Goal: Use online tool/utility: Utilize a website feature to perform a specific function

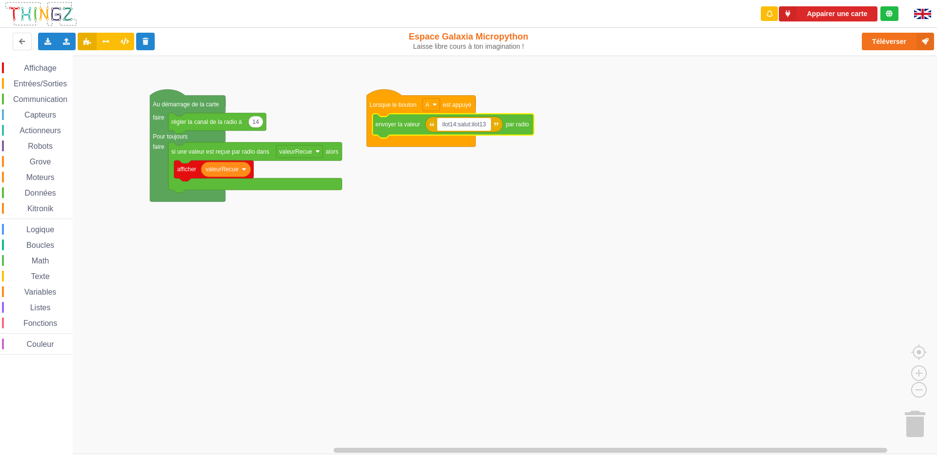
click at [470, 123] on input "ilot14:salut:ilot13" at bounding box center [464, 124] width 54 height 13
type input "ilot14:xjpxjp:ilot13"
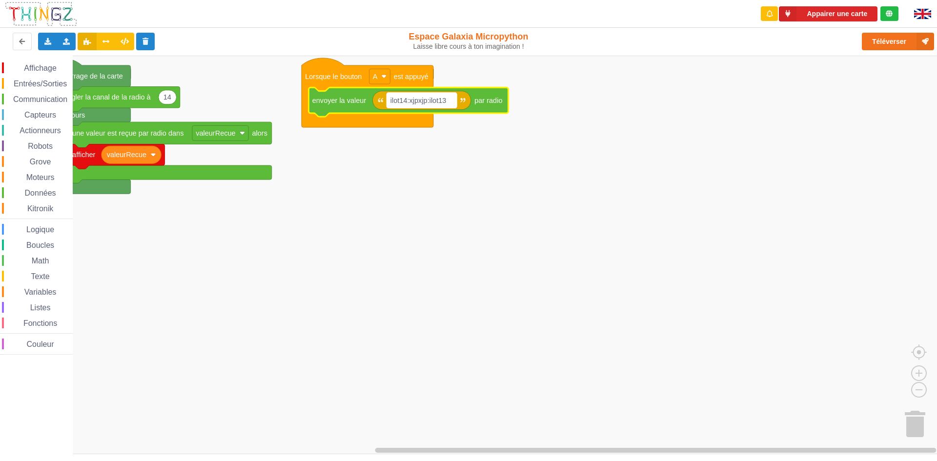
click at [451, 103] on rect "Espace de travail de Blocky" at bounding box center [422, 100] width 70 height 15
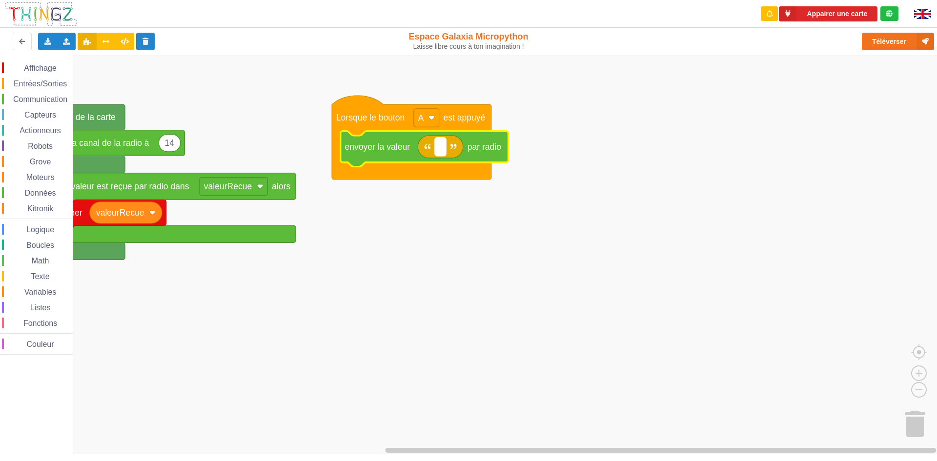
click at [441, 149] on text "Espace de travail de Blocky" at bounding box center [440, 147] width 2 height 10
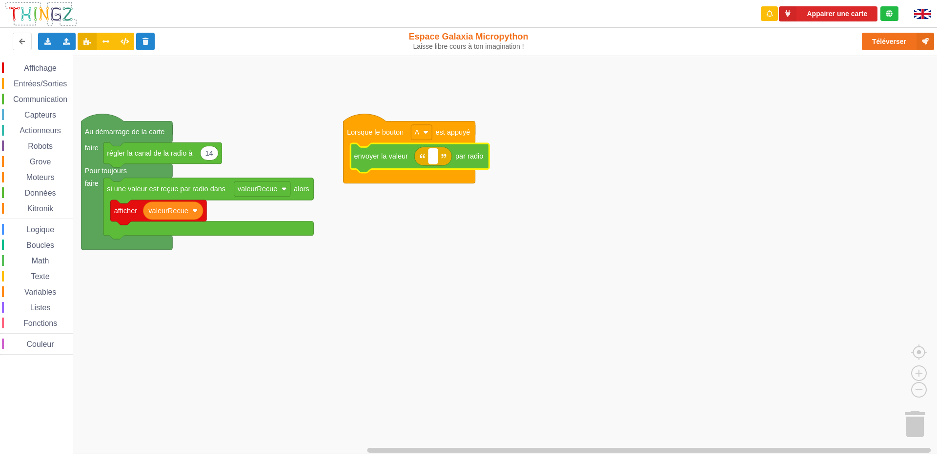
click at [432, 161] on rect "Espace de travail de Blocky" at bounding box center [433, 156] width 9 height 15
type input "m"
click at [455, 158] on input "ilot 14 xjpxjp ilot 13" at bounding box center [466, 156] width 74 height 15
click at [456, 156] on input "ilot 14: xjpxjp ilot 13" at bounding box center [467, 156] width 76 height 15
click at [459, 159] on input "ilot 14: xjpxjp ilot 13" at bounding box center [467, 156] width 76 height 15
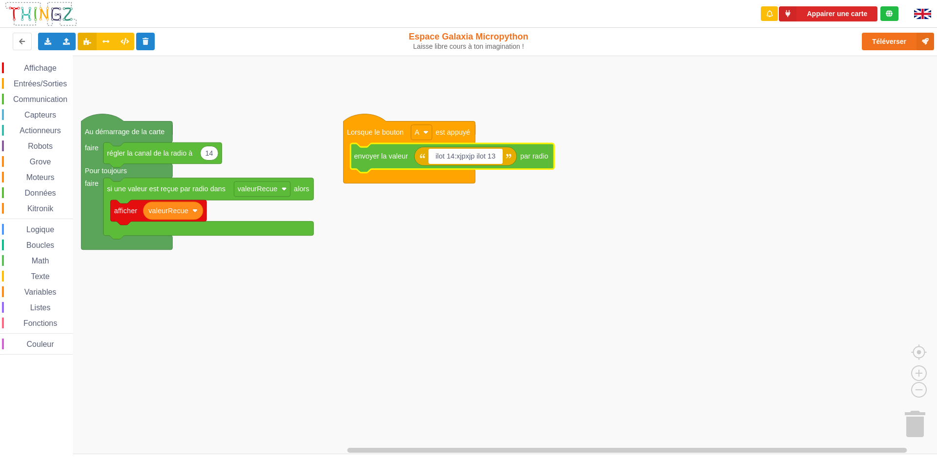
click at [476, 156] on input "ilot 14:xjpxjp ilot 13" at bounding box center [466, 156] width 74 height 15
click at [479, 157] on input "ilot 14:xjpxjp: ilot 13" at bounding box center [467, 156] width 76 height 15
type input "ilot 14:xjpxjp:ilot 13"
click at [528, 288] on div "Affichage Entrées/Sorties Communication Capteurs Actionneurs Robots Grove Moteu…" at bounding box center [472, 255] width 944 height 399
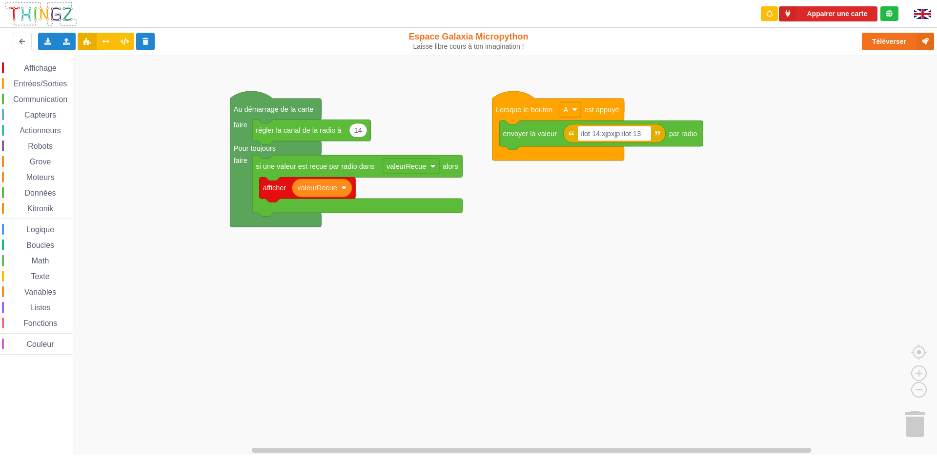
click at [662, 266] on div "Affichage Entrées/Sorties Communication Capteurs Actionneurs Robots Grove Moteu…" at bounding box center [472, 255] width 944 height 399
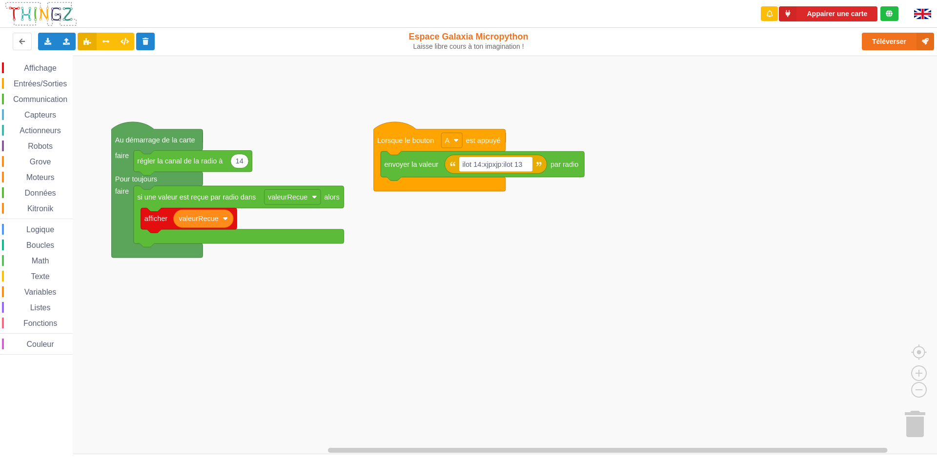
click at [548, 276] on div "Affichage Entrées/Sorties Communication Capteurs Actionneurs Robots Grove Moteu…" at bounding box center [472, 255] width 944 height 399
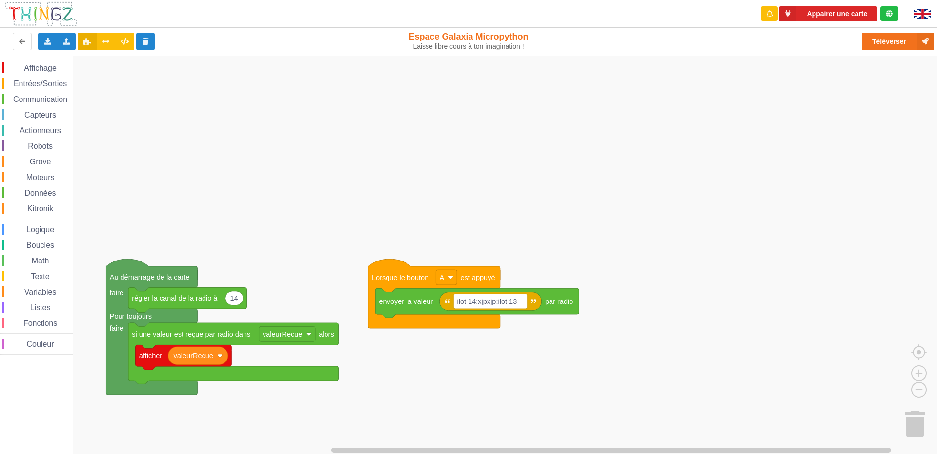
click at [612, 333] on div "Affichage Entrées/Sorties Communication Capteurs Actionneurs Robots Grove Moteu…" at bounding box center [472, 255] width 944 height 399
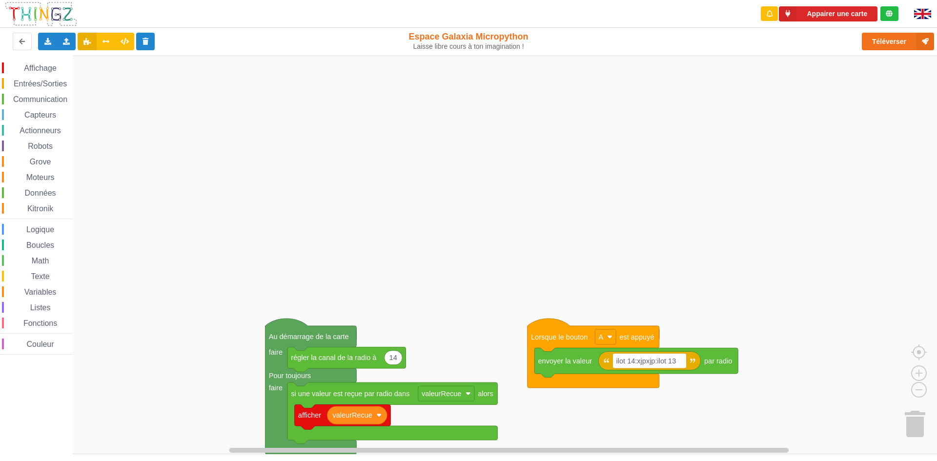
click at [685, 430] on div "Affichage Entrées/Sorties Communication Capteurs Actionneurs Robots Grove Moteu…" at bounding box center [472, 255] width 944 height 399
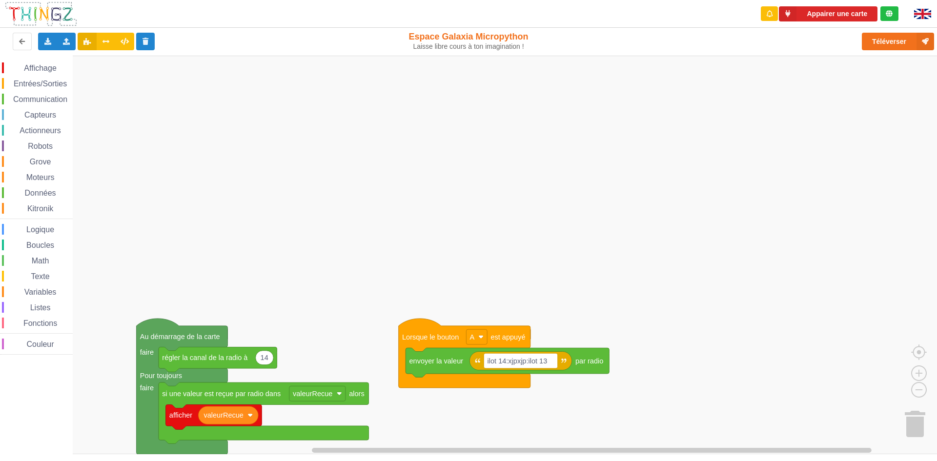
click at [630, 432] on div "Affichage Entrées/Sorties Communication Capteurs Actionneurs Robots Grove Moteu…" at bounding box center [472, 255] width 944 height 399
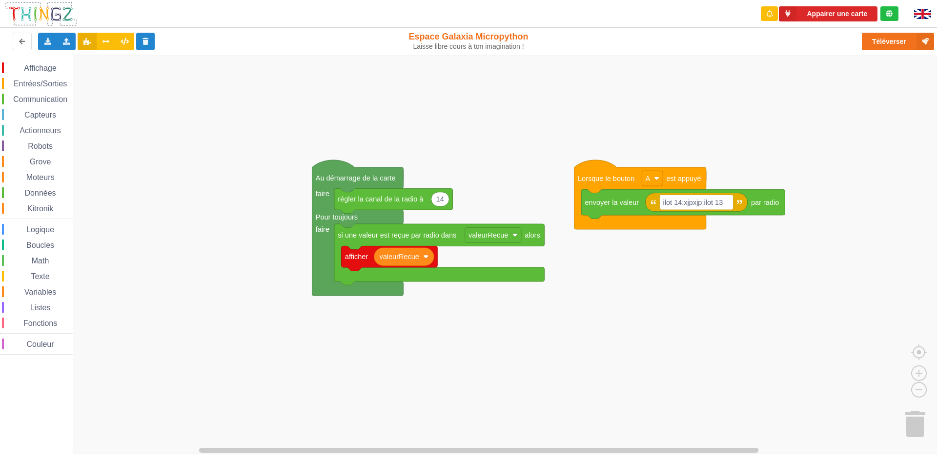
click at [917, 95] on rect "Espace de travail de Blocky" at bounding box center [472, 255] width 944 height 399
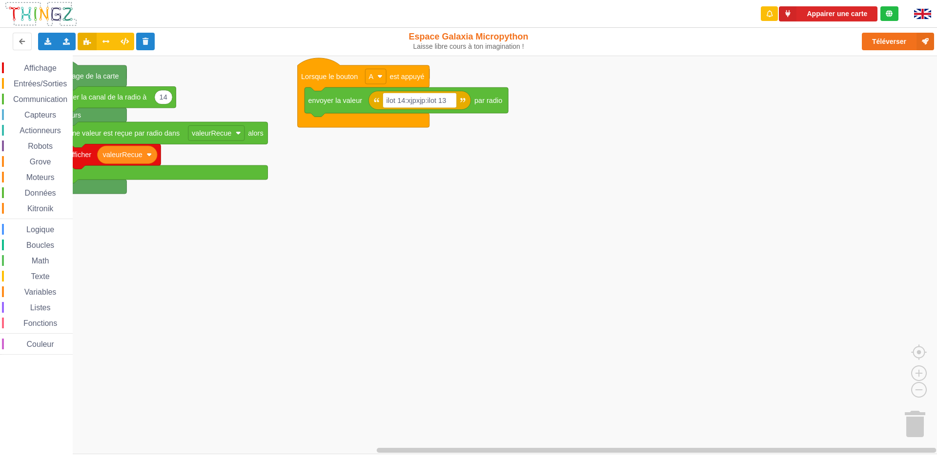
click at [484, 69] on div "Affichage Entrées/Sorties Communication Capteurs Actionneurs Robots Grove Moteu…" at bounding box center [472, 255] width 944 height 399
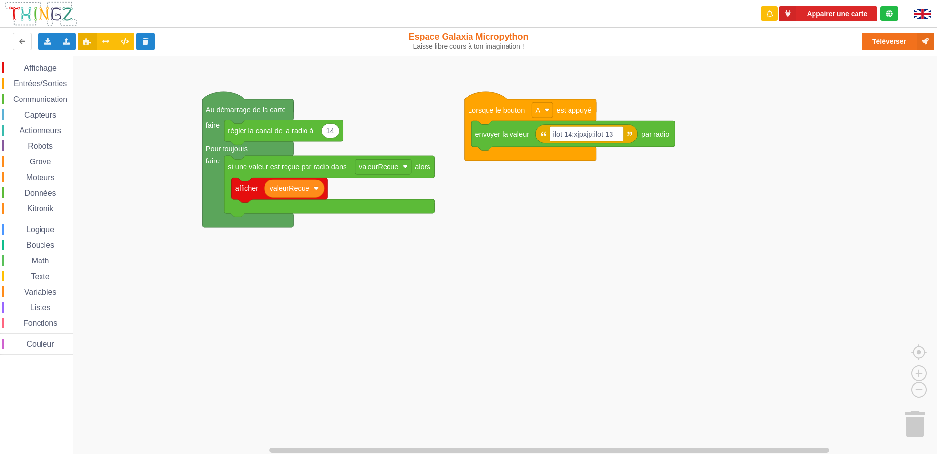
click at [329, 353] on div "Affichage Entrées/Sorties Communication Capteurs Actionneurs Robots Grove Moteu…" at bounding box center [472, 255] width 944 height 399
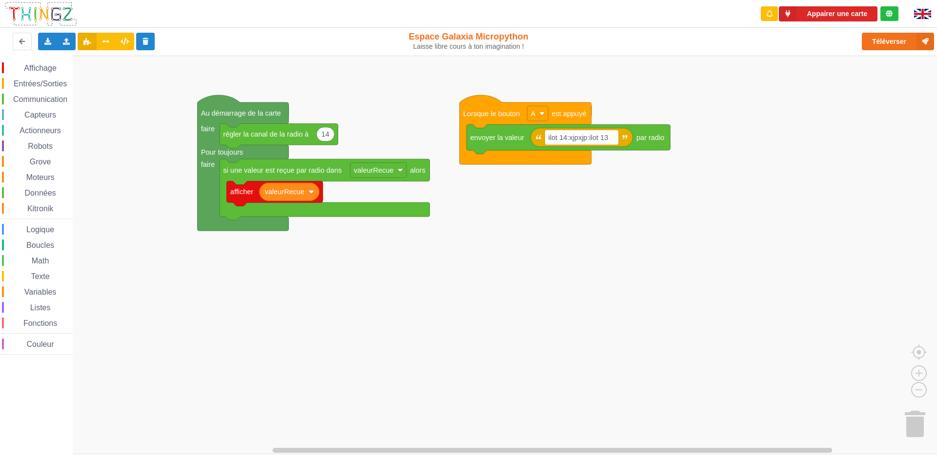
click at [324, 353] on div "Affichage Entrées/Sorties Communication Capteurs Actionneurs Robots Grove Moteu…" at bounding box center [472, 255] width 944 height 399
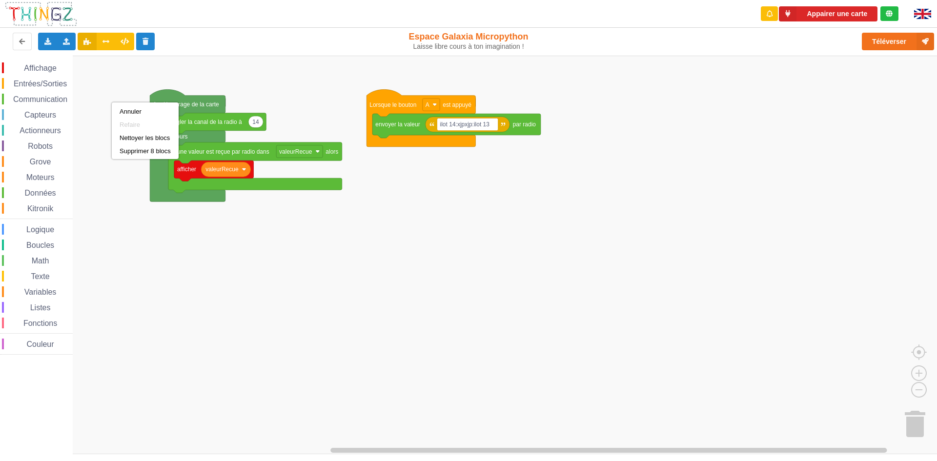
click at [106, 93] on rect "Espace de travail de Blocky" at bounding box center [472, 255] width 944 height 399
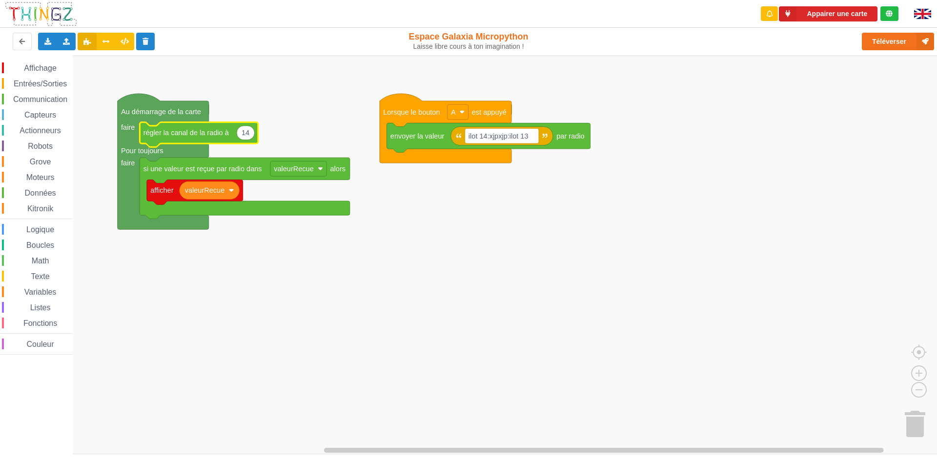
click at [248, 136] on text "14" at bounding box center [246, 133] width 8 height 8
type input "7"
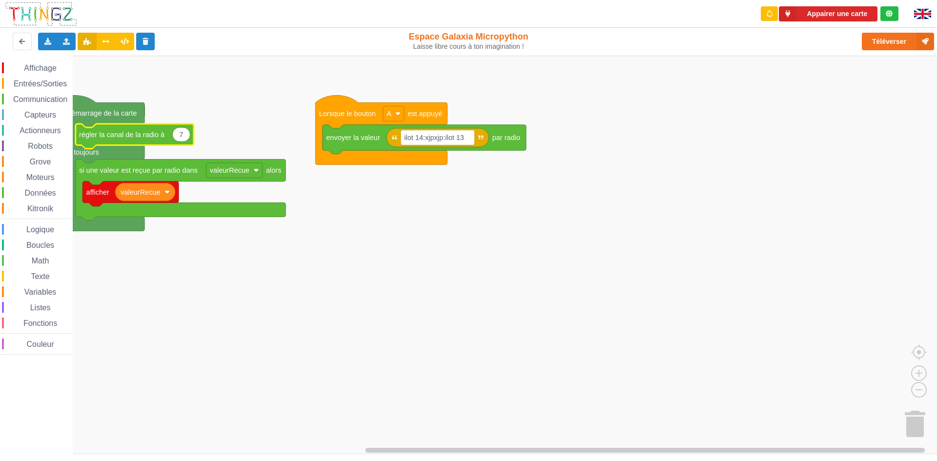
click at [418, 284] on rect "Espace de travail de Blocky" at bounding box center [472, 255] width 944 height 399
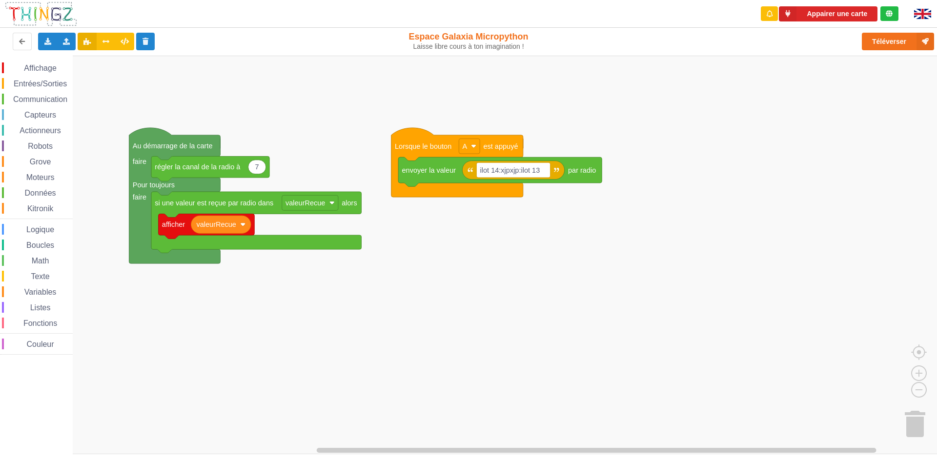
click at [421, 294] on div "Affichage Entrées/Sorties Communication Capteurs Actionneurs Robots Grove Moteu…" at bounding box center [472, 255] width 944 height 399
